Goal: Task Accomplishment & Management: Manage account settings

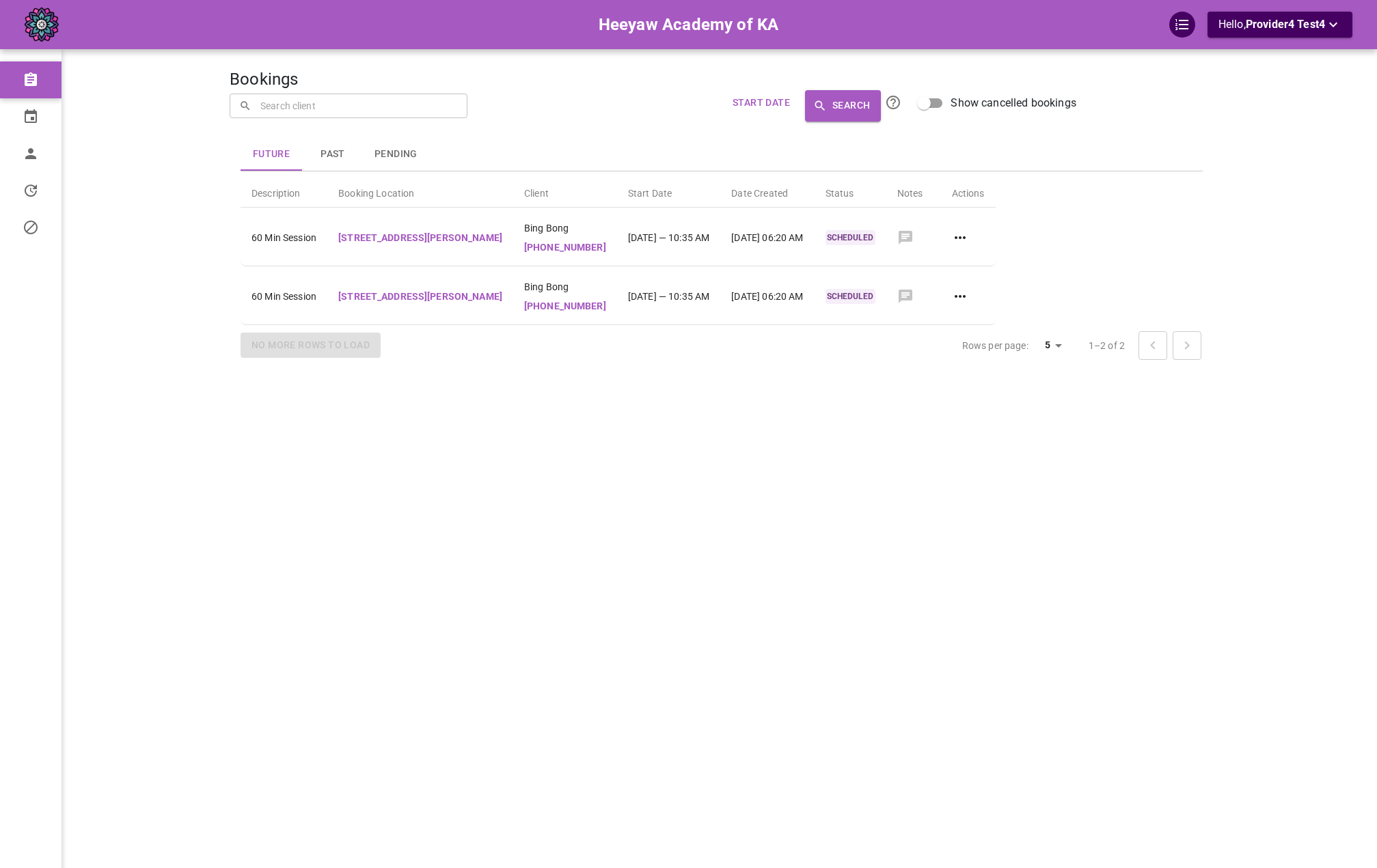
drag, startPoint x: 554, startPoint y: 402, endPoint x: 561, endPoint y: 397, distance: 8.6
click at [554, 402] on div "Bookings ​ ​ Start Date Search Show cancelled bookings Future Past Pending Desc…" at bounding box center [721, 454] width 984 height 868
click at [1240, 20] on p "Hello, Provider4 Test4" at bounding box center [1280, 25] width 123 height 17
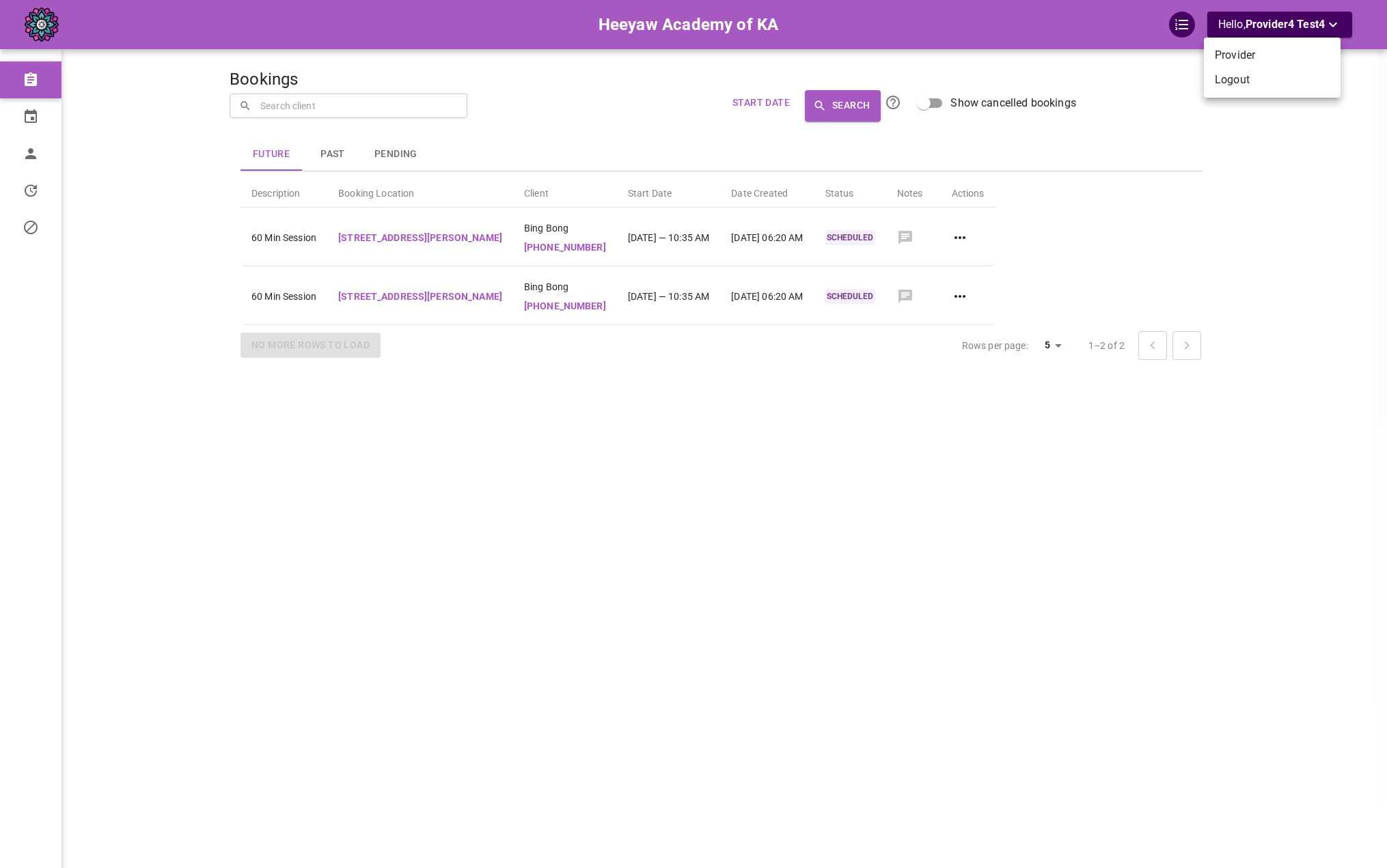
click at [1262, 79] on li "Logout" at bounding box center [1272, 80] width 137 height 25
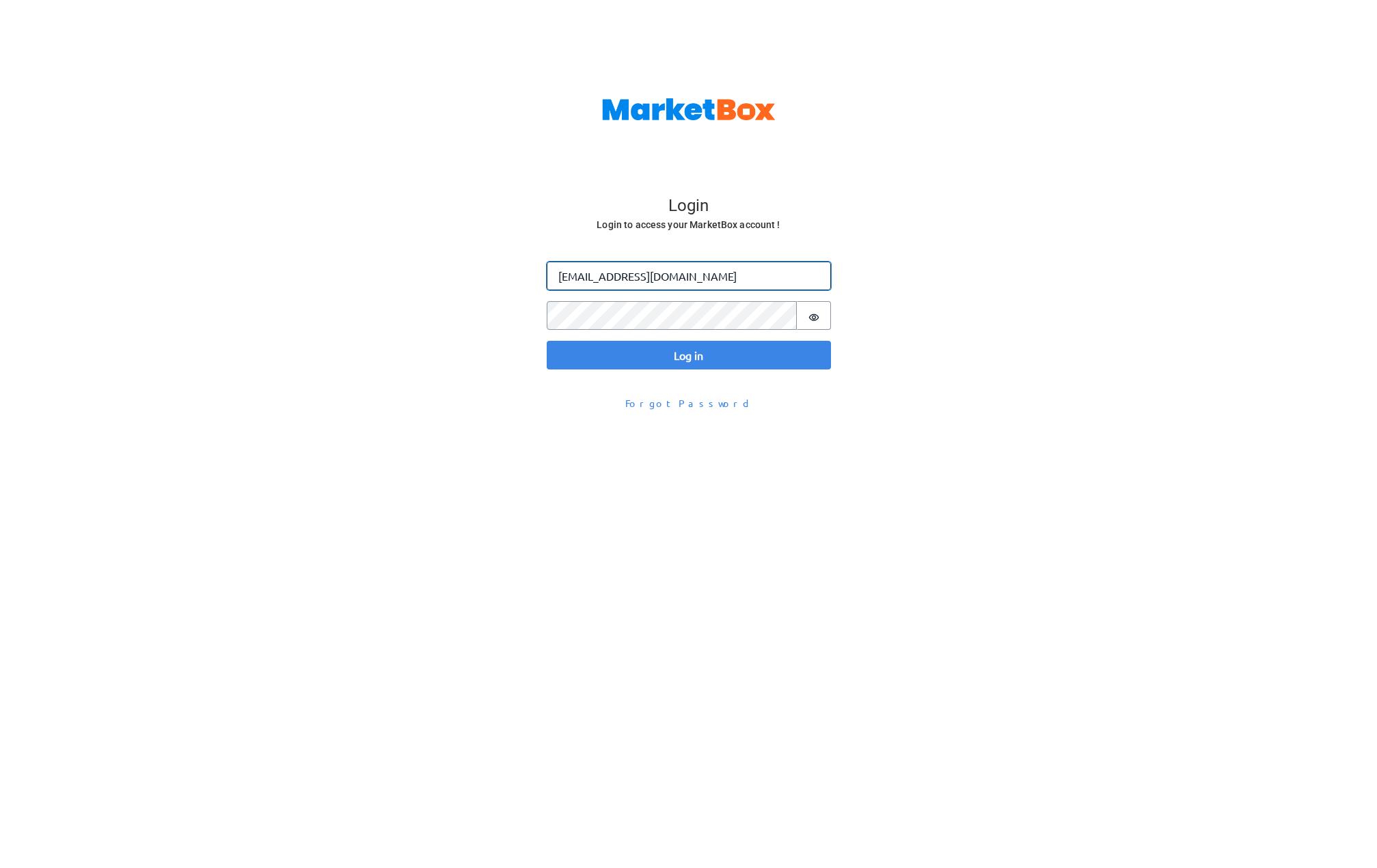
click at [642, 287] on input "[EMAIL_ADDRESS][DOMAIN_NAME]" at bounding box center [688, 276] width 284 height 29
click at [642, 286] on input "[EMAIL_ADDRESS][DOMAIN_NAME]" at bounding box center [688, 276] width 284 height 29
click at [642, 281] on input "[EMAIL_ADDRESS][DOMAIN_NAME]" at bounding box center [688, 276] width 284 height 29
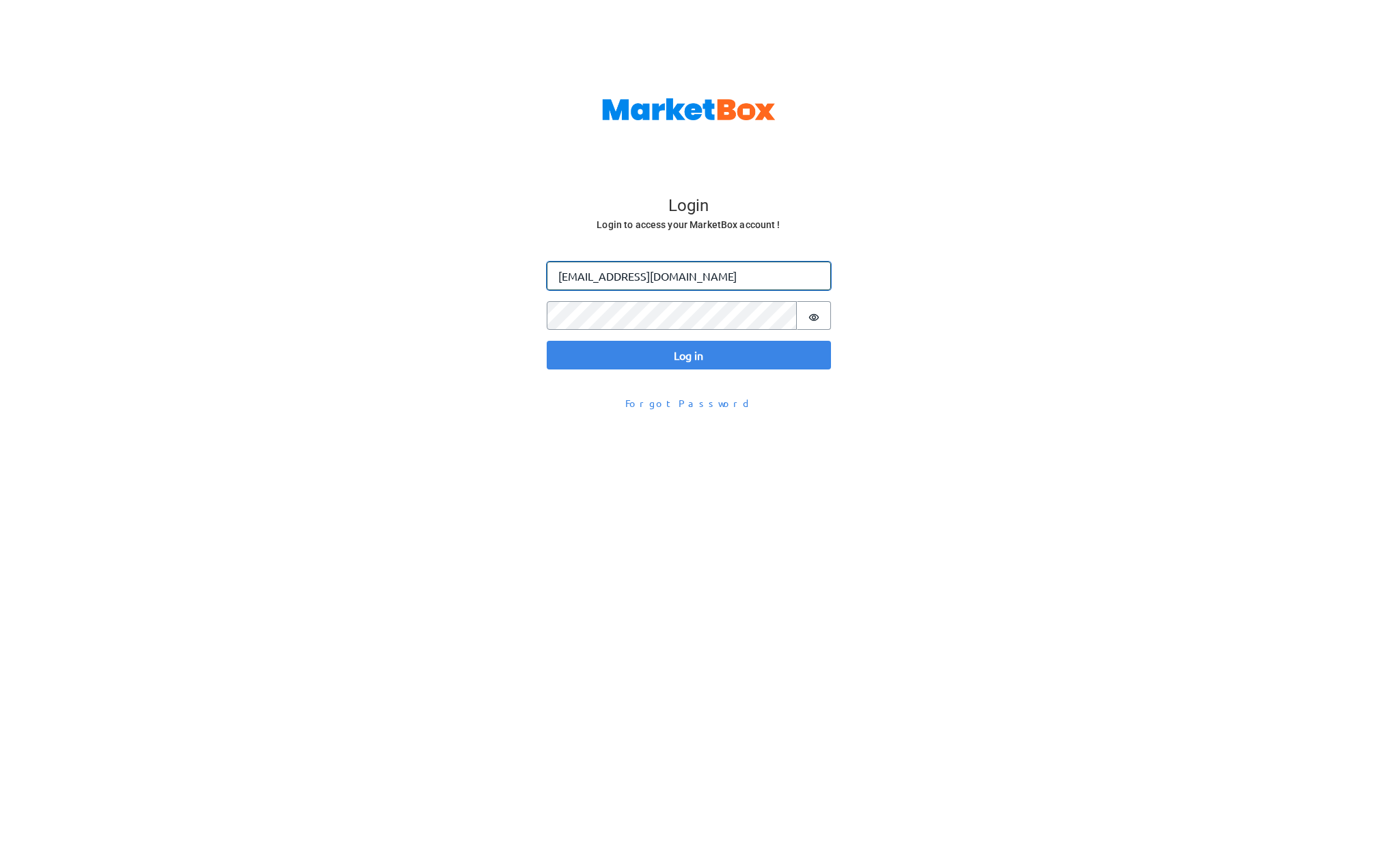
click at [642, 281] on input "[EMAIL_ADDRESS][DOMAIN_NAME]" at bounding box center [688, 276] width 284 height 29
click at [583, 279] on input "[EMAIL_ADDRESS][DOMAIN_NAME]" at bounding box center [688, 276] width 284 height 29
paste input "+heeyawpa1"
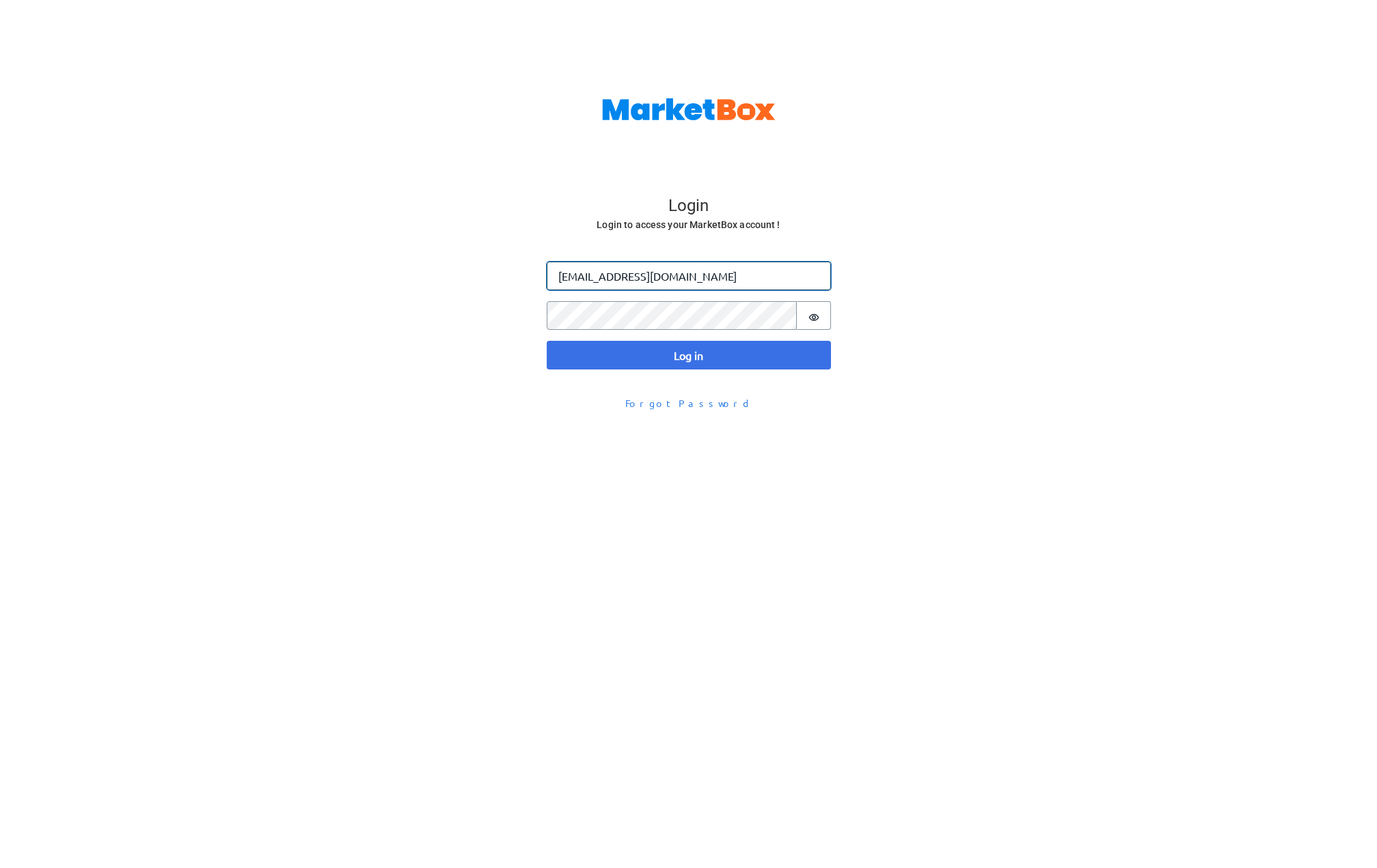
type input "[EMAIL_ADDRESS][DOMAIN_NAME]"
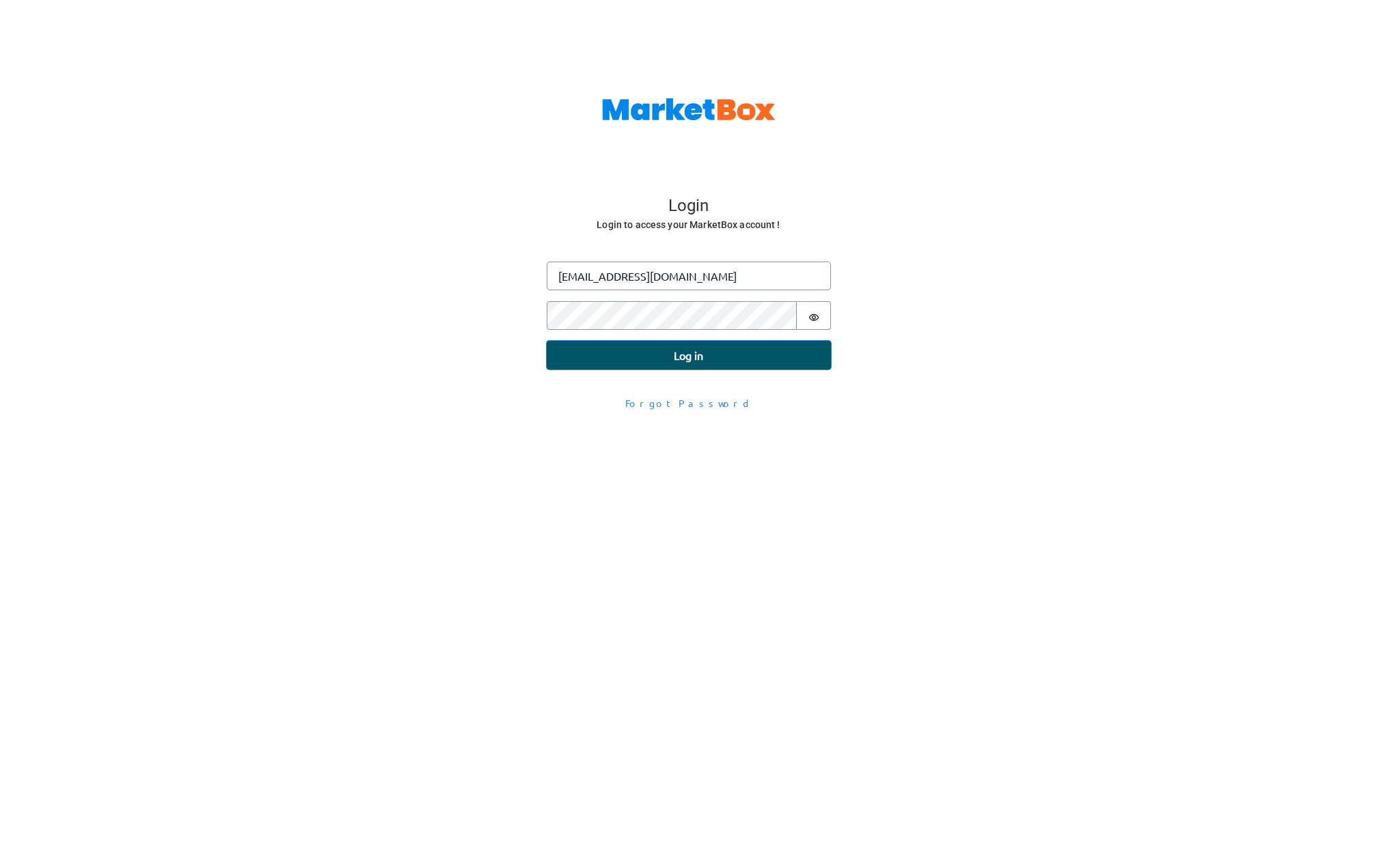
click at [600, 348] on button "Log in" at bounding box center [688, 355] width 284 height 29
